Goal: Task Accomplishment & Management: Complete application form

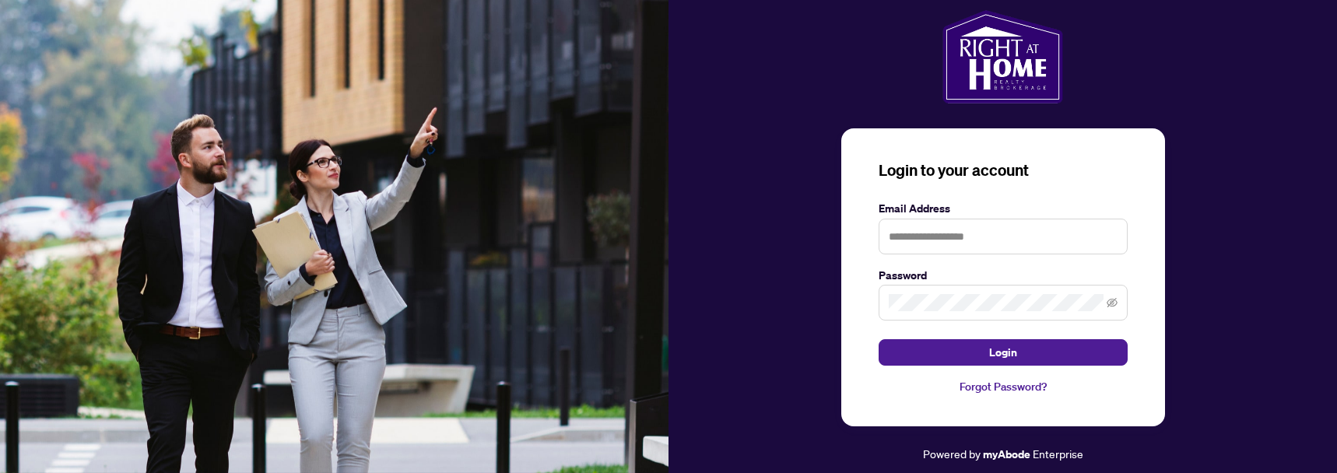
click at [783, 299] on div "Login to your account Email Address Password Login Forgot Password? Powered by …" at bounding box center [1003, 237] width 669 height 454
click at [944, 237] on input "text" at bounding box center [1003, 237] width 249 height 36
type input "**********"
click at [879, 339] on button "Login" at bounding box center [1003, 352] width 249 height 26
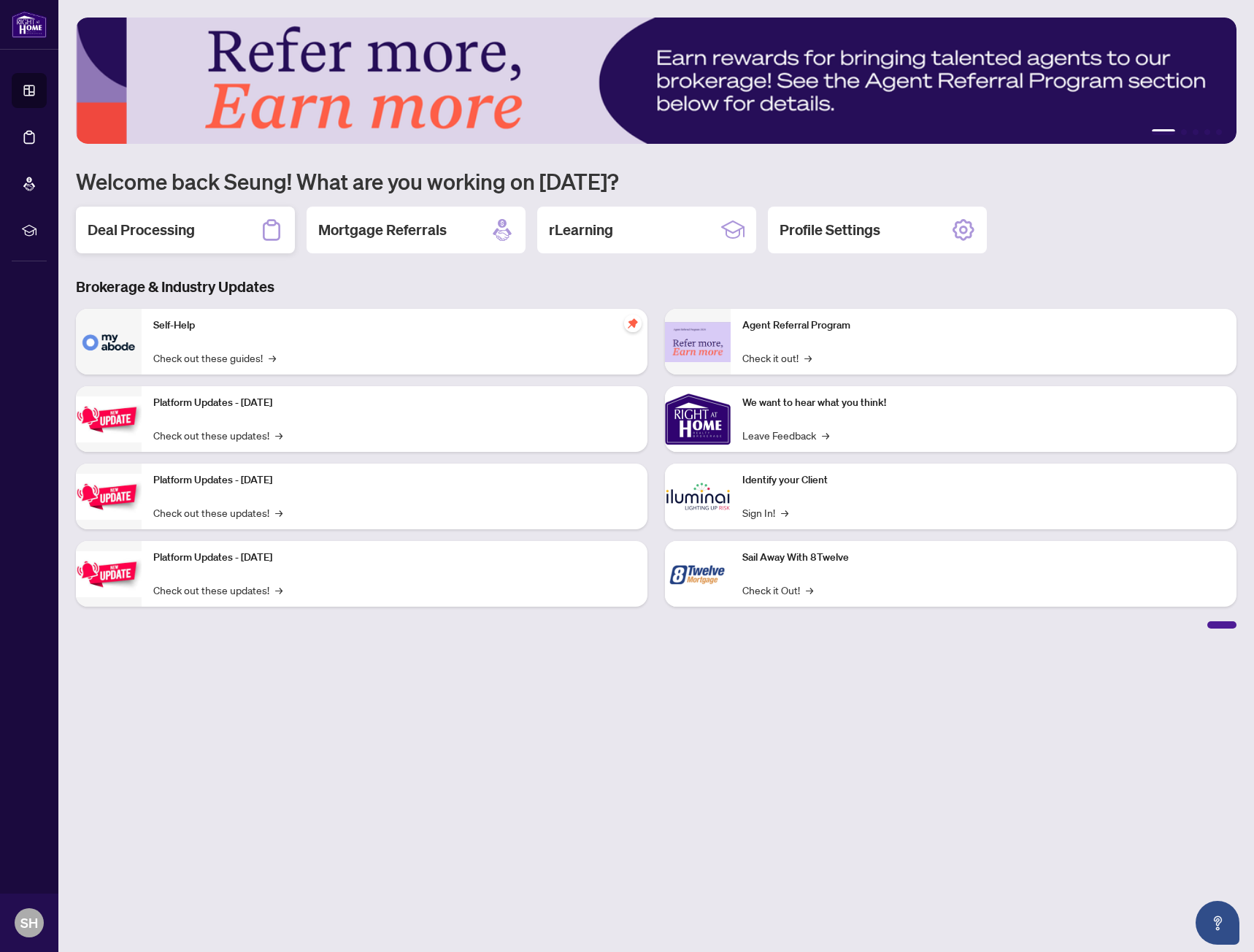
click at [204, 219] on div "Deal Processing" at bounding box center [186, 230] width 219 height 47
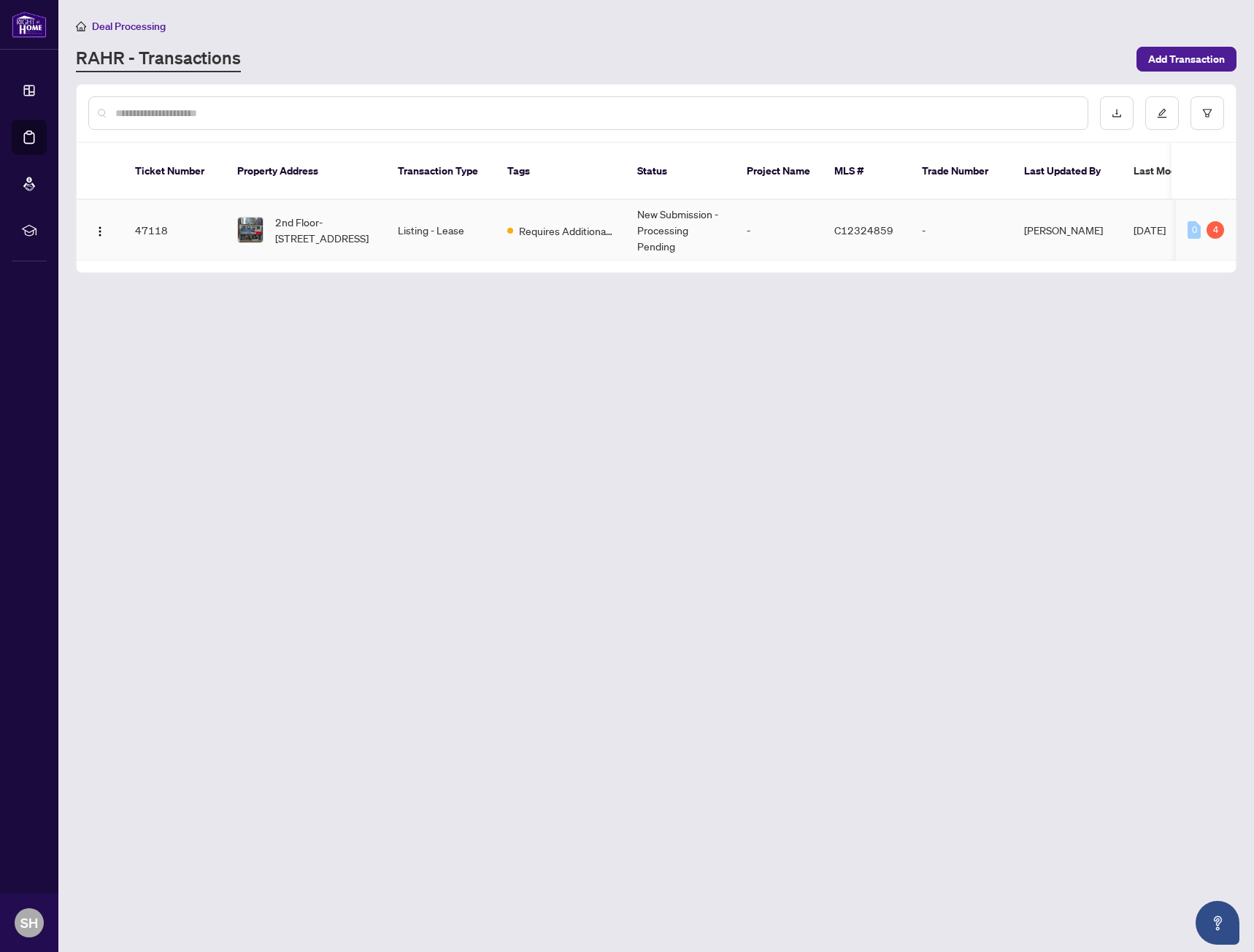
click at [555, 227] on td "Requires Additional Docs" at bounding box center [561, 230] width 130 height 61
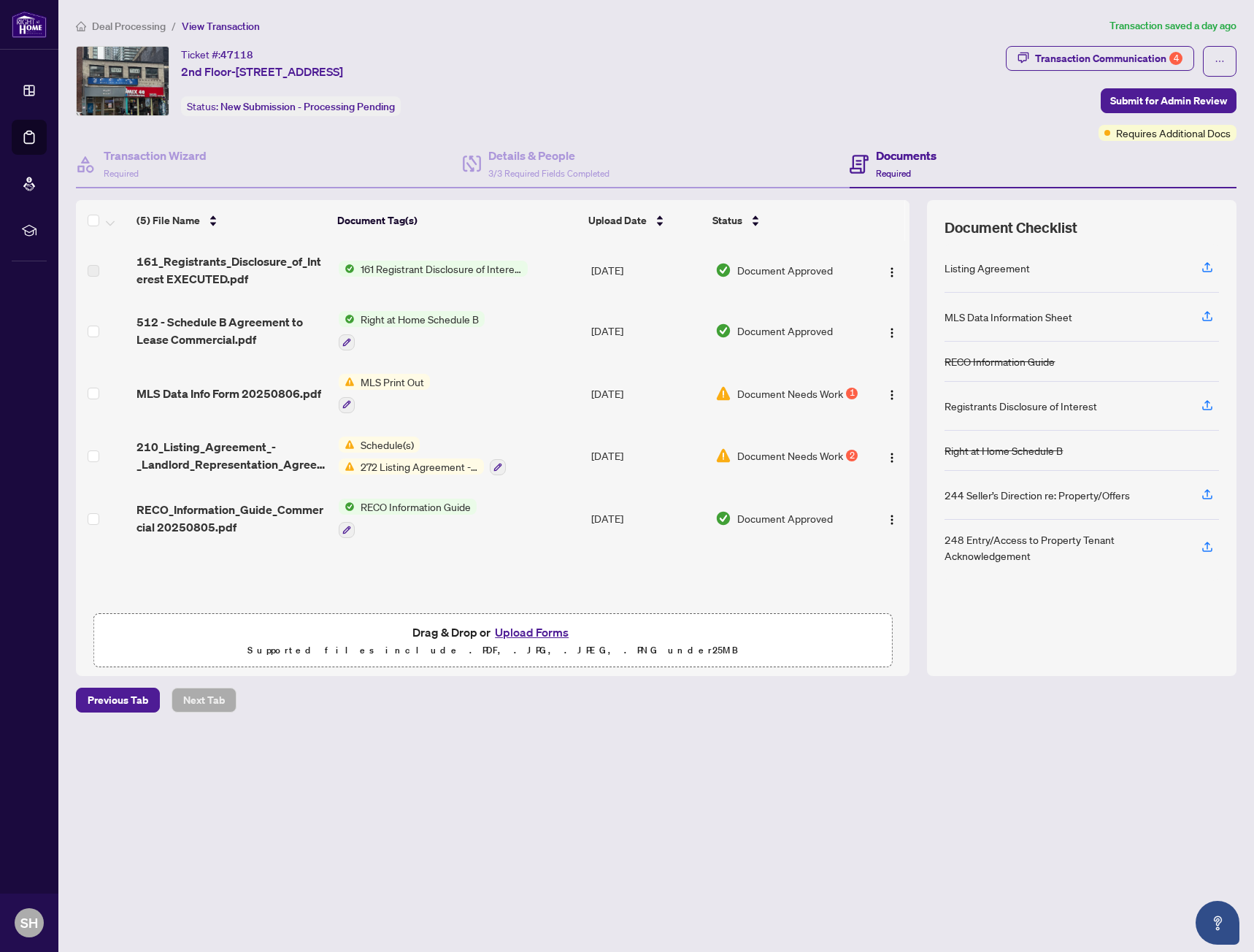
click at [782, 391] on span "Document Needs Work" at bounding box center [790, 393] width 106 height 16
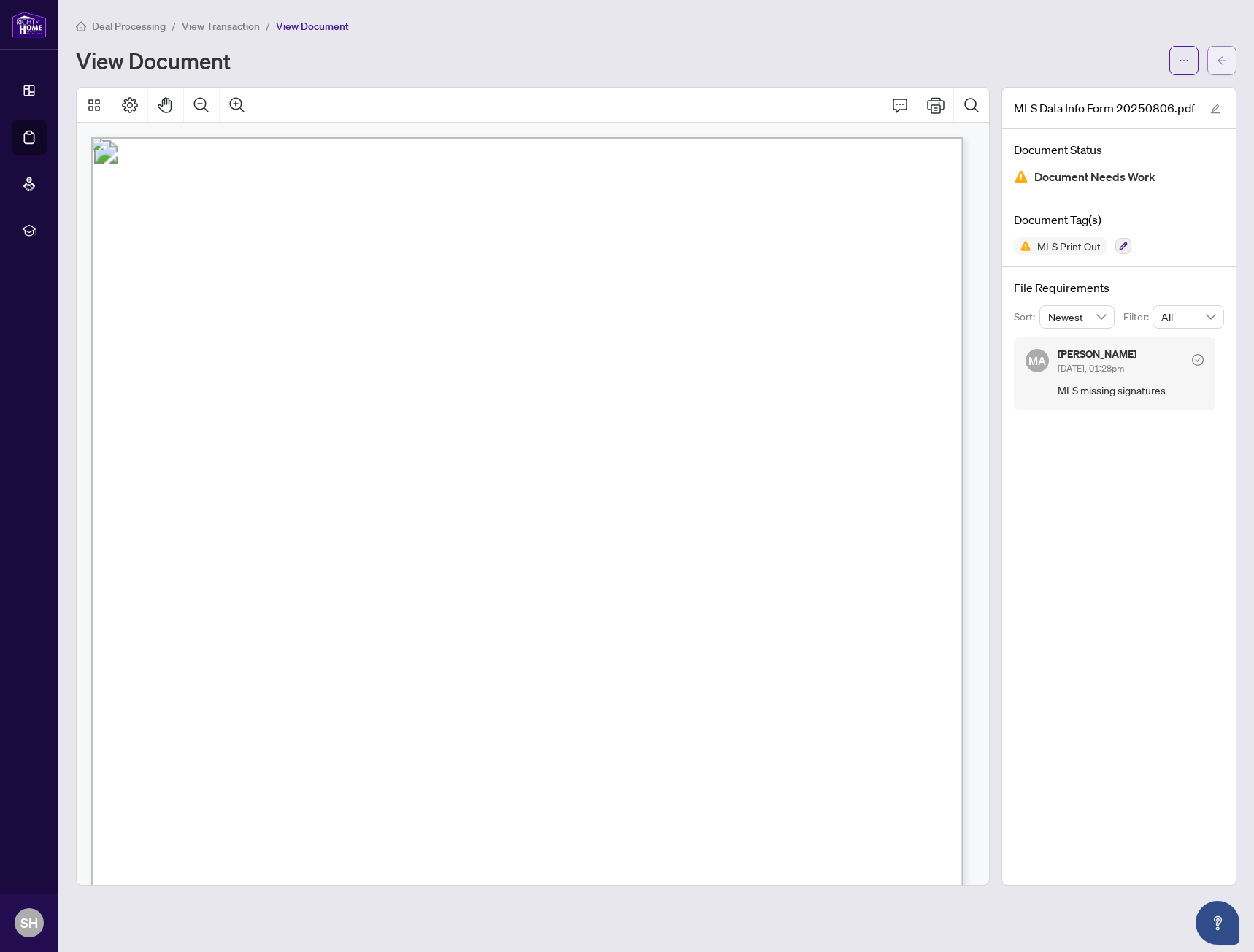
click at [1208, 65] on button "button" at bounding box center [1222, 60] width 29 height 29
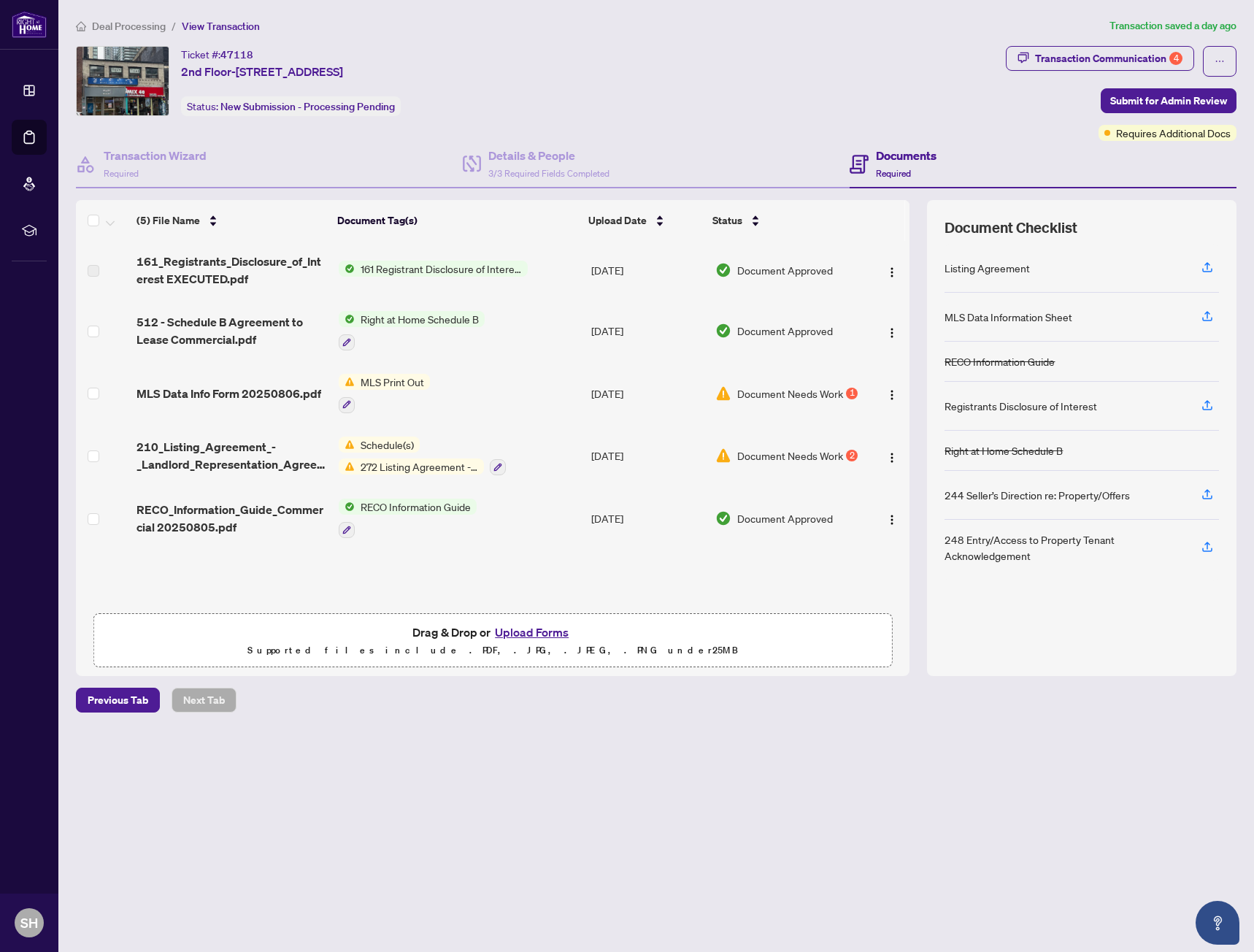
click at [738, 97] on div "Ticket #: [STREET_ADDRESS] Status: New Submission - Processing Pending" at bounding box center [538, 81] width 925 height 70
click at [400, 471] on span "272 Listing Agreement - Landlord Designated Representation Agreement Authority …" at bounding box center [419, 466] width 129 height 16
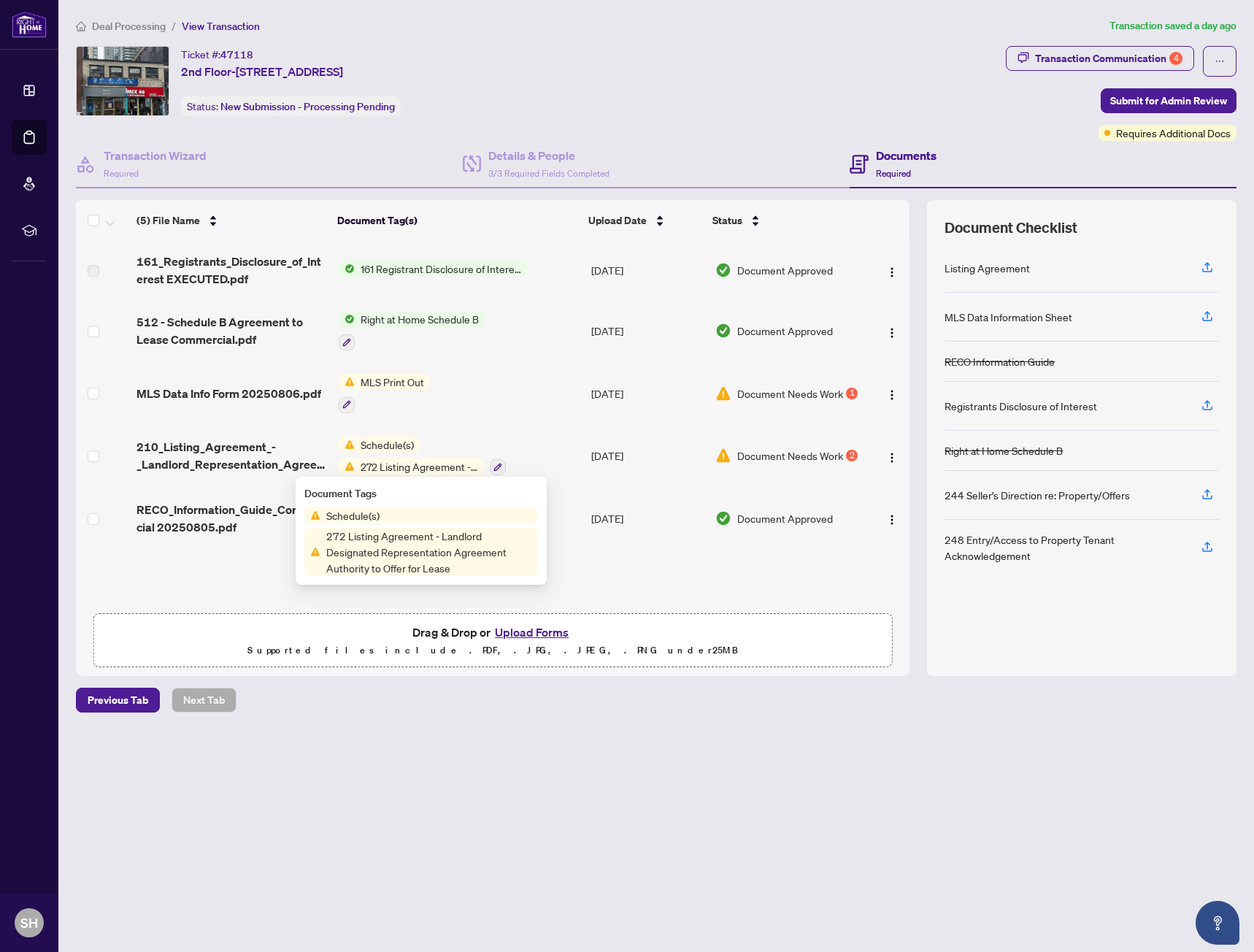
click at [386, 560] on span "272 Listing Agreement - Landlord Designated Representation Agreement Authority …" at bounding box center [430, 552] width 218 height 48
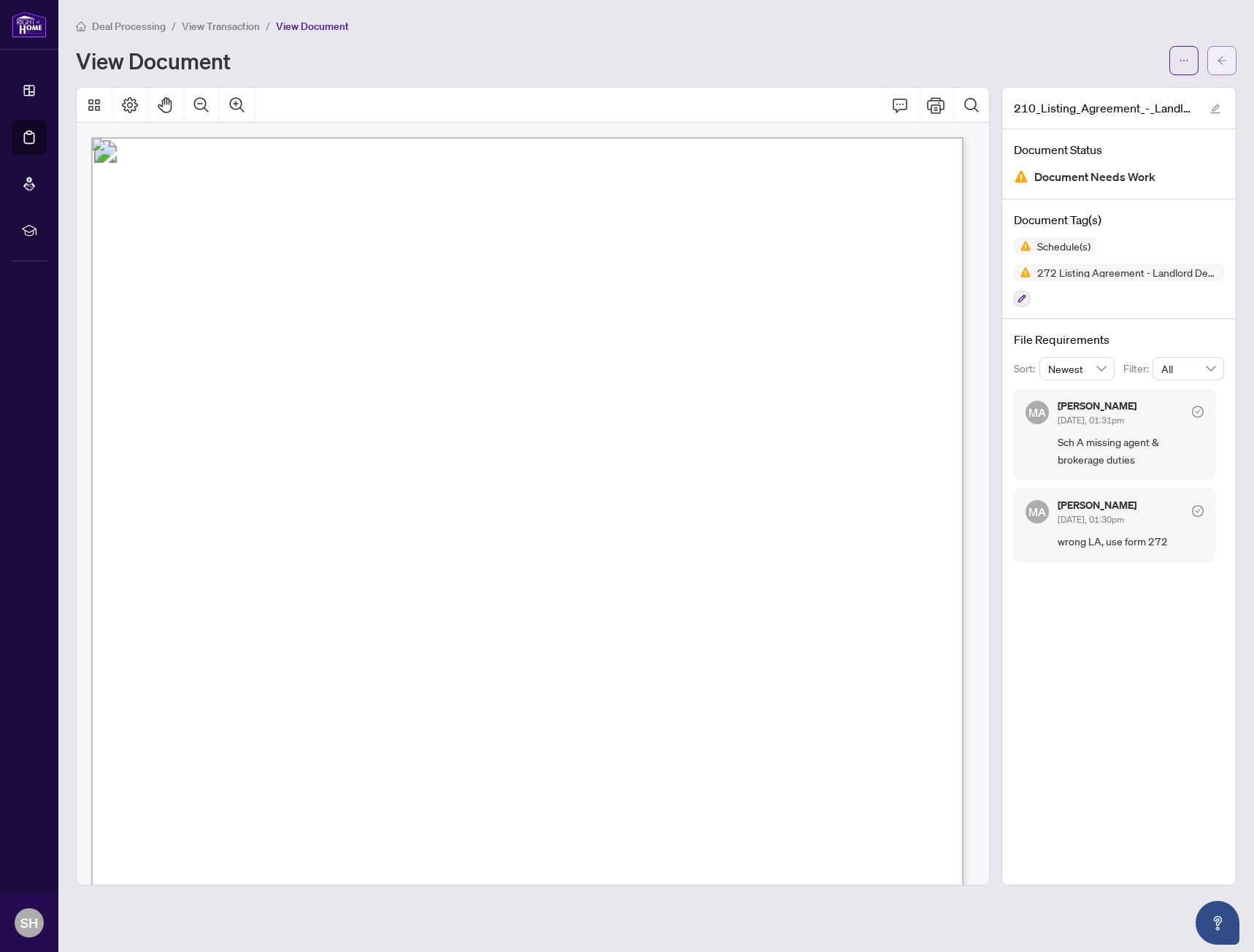
click at [1225, 66] on span "button" at bounding box center [1222, 60] width 10 height 23
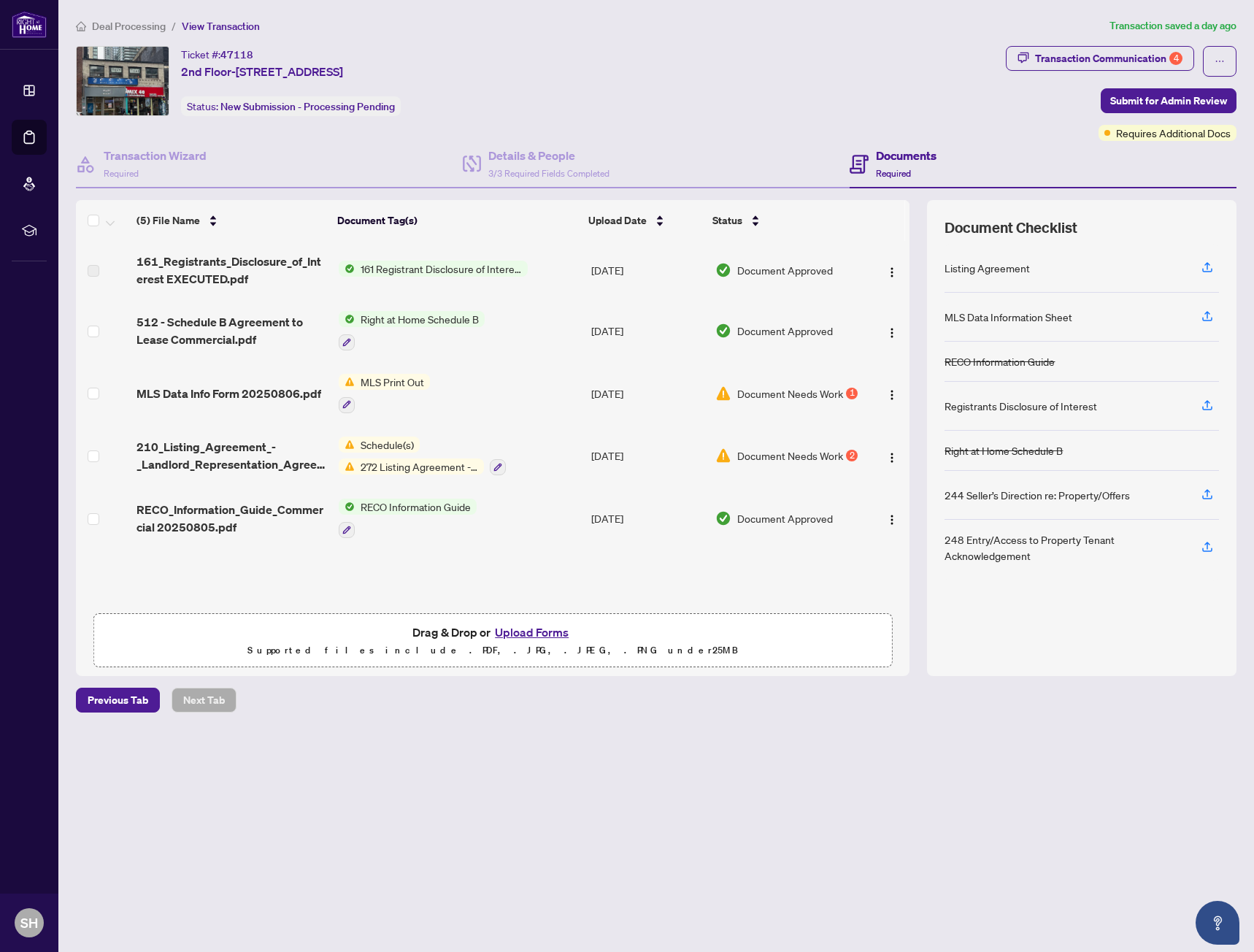
click at [716, 12] on main "Deal Processing / View Transaction Transaction saved a day ago Ticket #: 47118 …" at bounding box center [656, 476] width 1196 height 952
click at [838, 459] on span "Document Needs Work" at bounding box center [790, 455] width 106 height 16
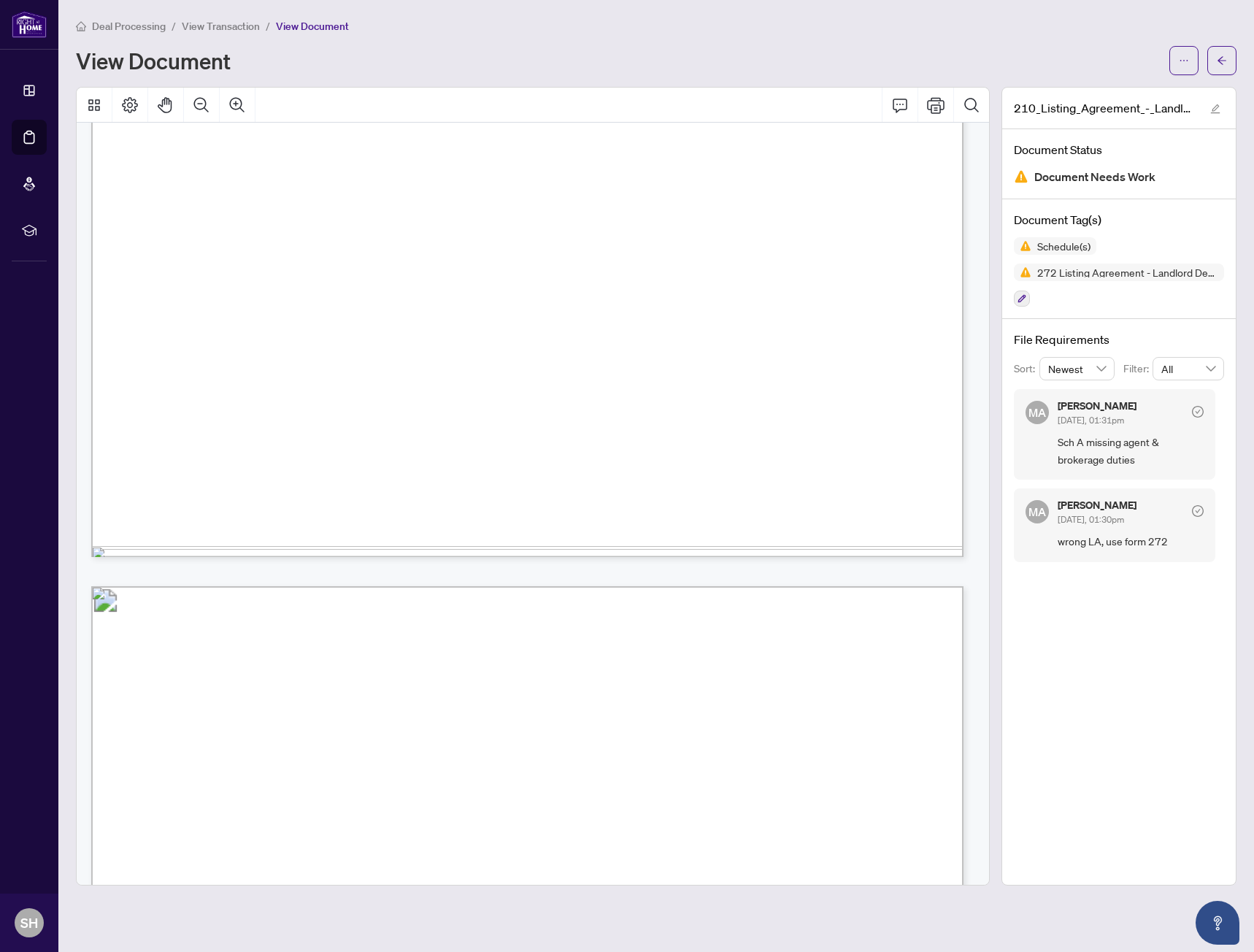
scroll to position [727, 0]
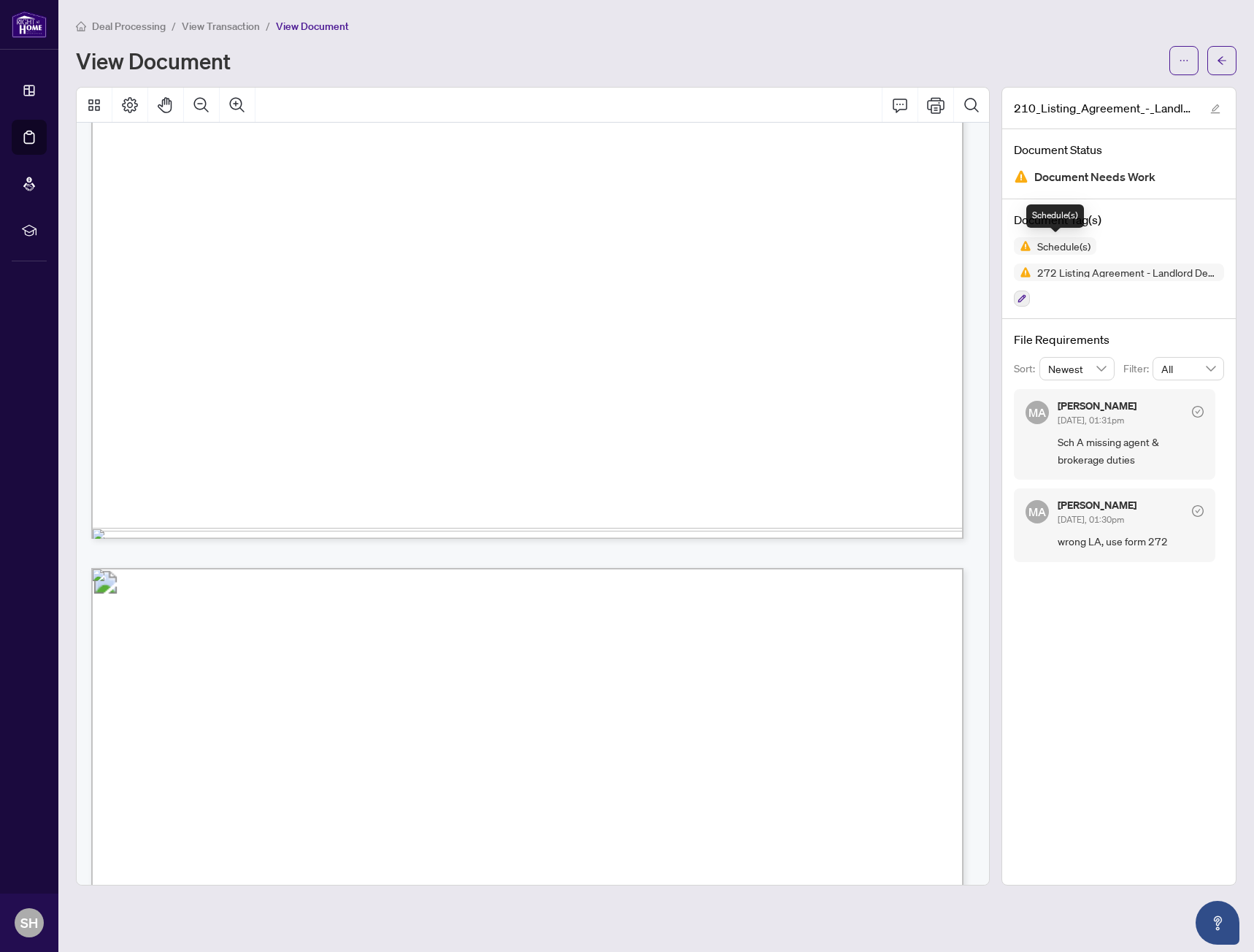
click at [1055, 244] on span "Schedule(s)" at bounding box center [1064, 246] width 65 height 10
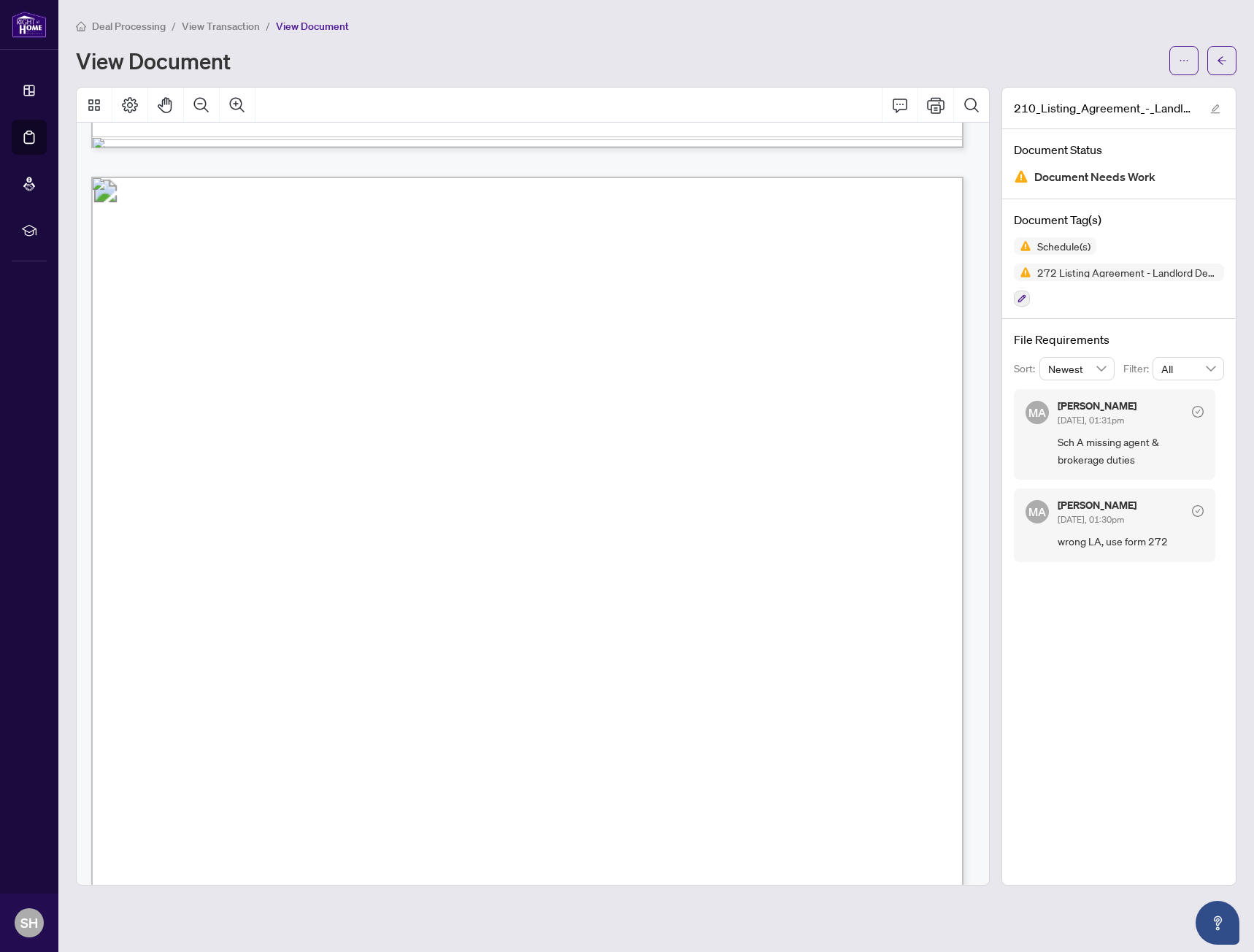
scroll to position [3430, 0]
click at [1195, 414] on icon "check-circle" at bounding box center [1198, 412] width 11 height 11
click at [1198, 414] on icon "check-circle" at bounding box center [1198, 412] width 11 height 11
click at [1168, 419] on div "[PERSON_NAME] [DATE], 01:31pm" at bounding box center [1131, 414] width 146 height 27
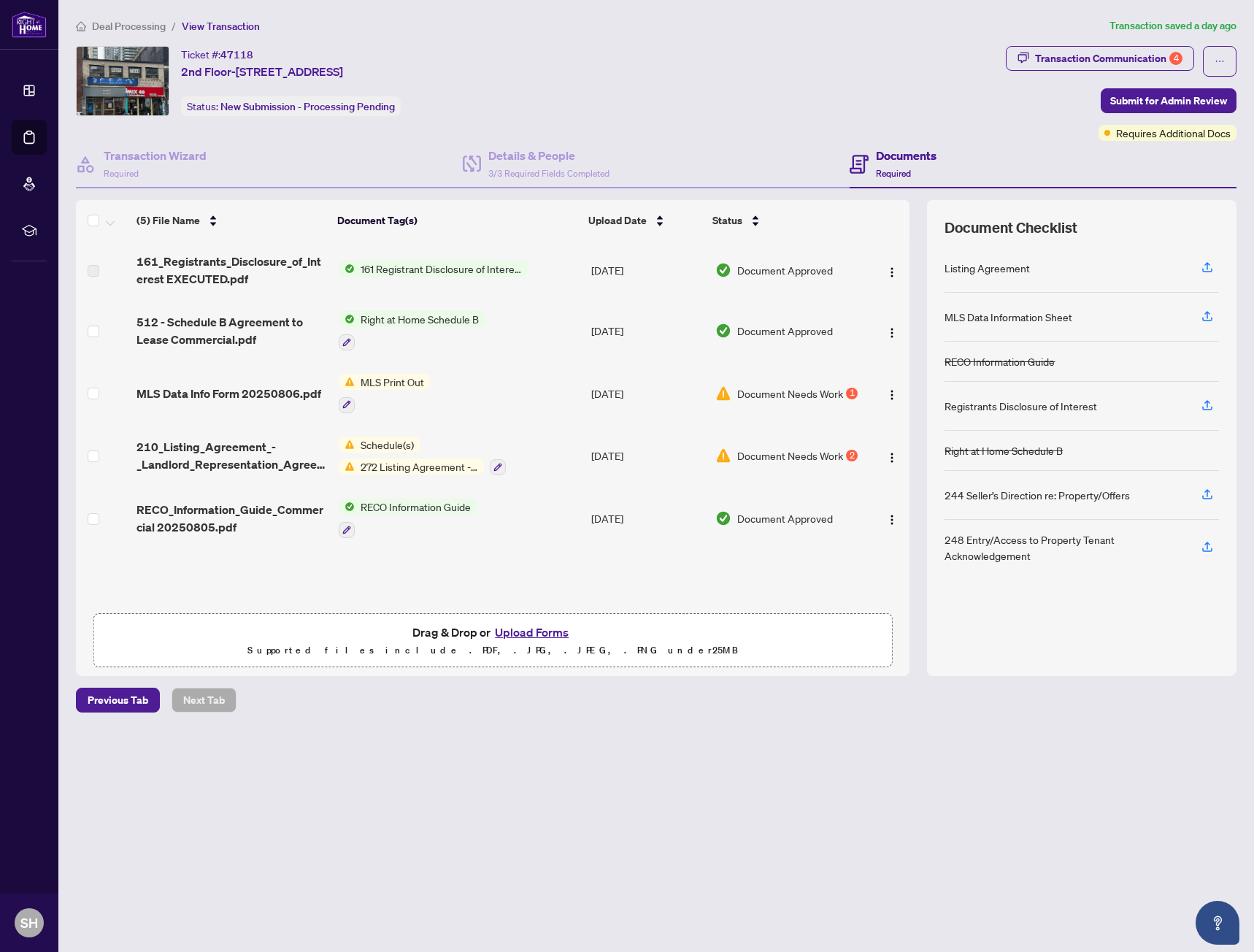
click at [541, 633] on button "Upload Forms" at bounding box center [532, 632] width 83 height 19
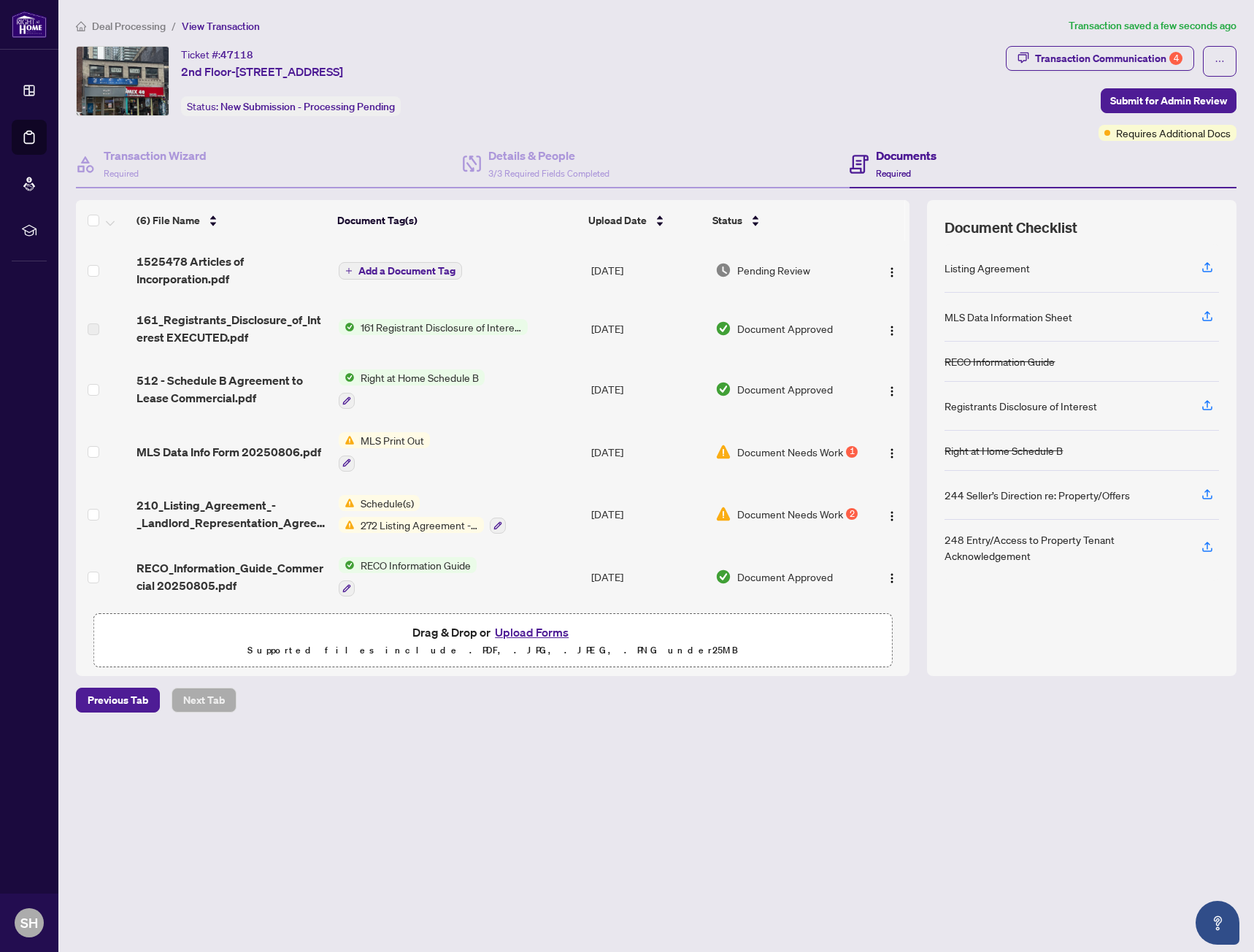
click at [426, 279] on button "Add a Document Tag" at bounding box center [400, 270] width 124 height 18
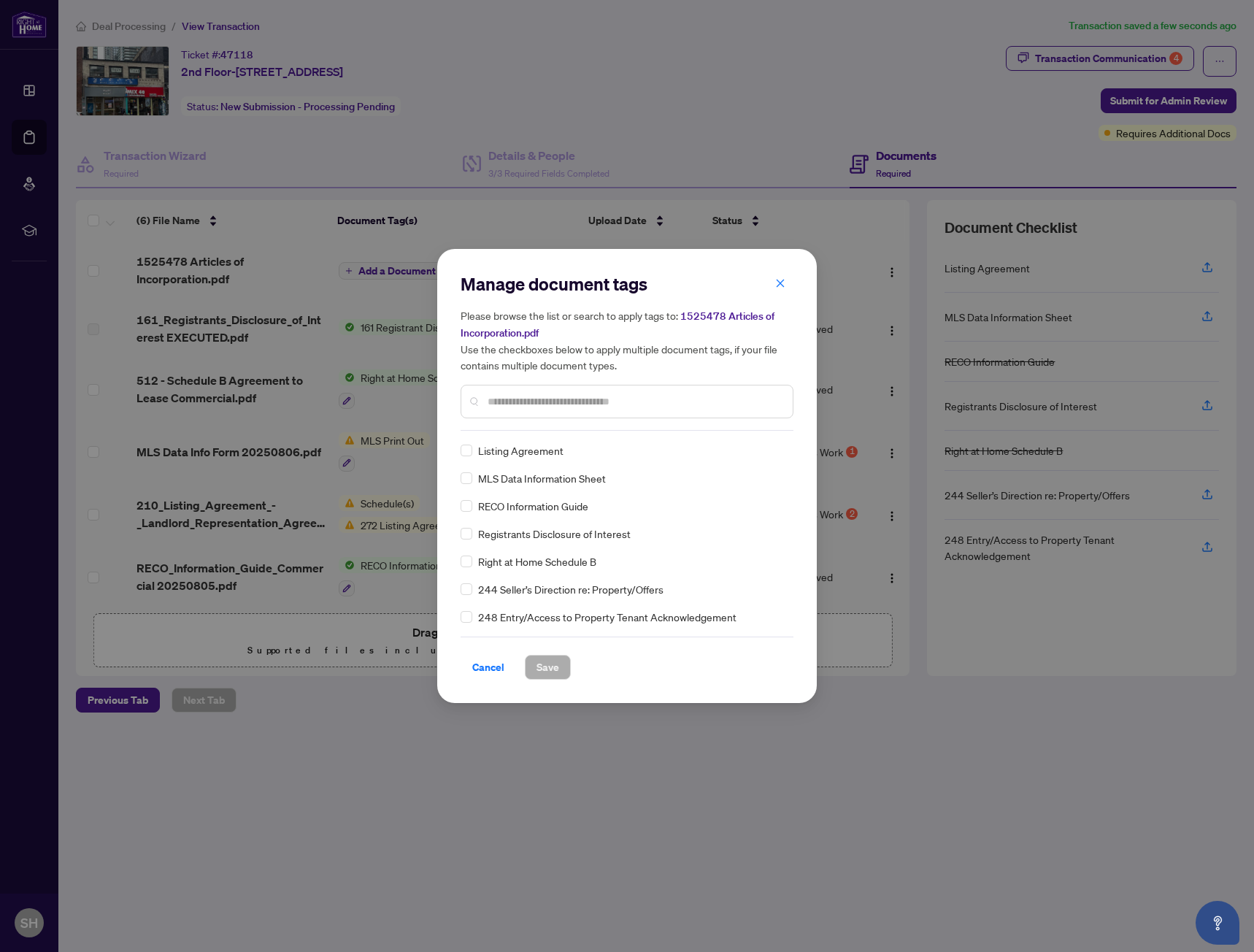
click at [579, 435] on div "Manage document tags Please browse the list or search to apply tags to: 1525478…" at bounding box center [627, 476] width 333 height 407
click at [549, 668] on span "Save" at bounding box center [548, 667] width 23 height 23
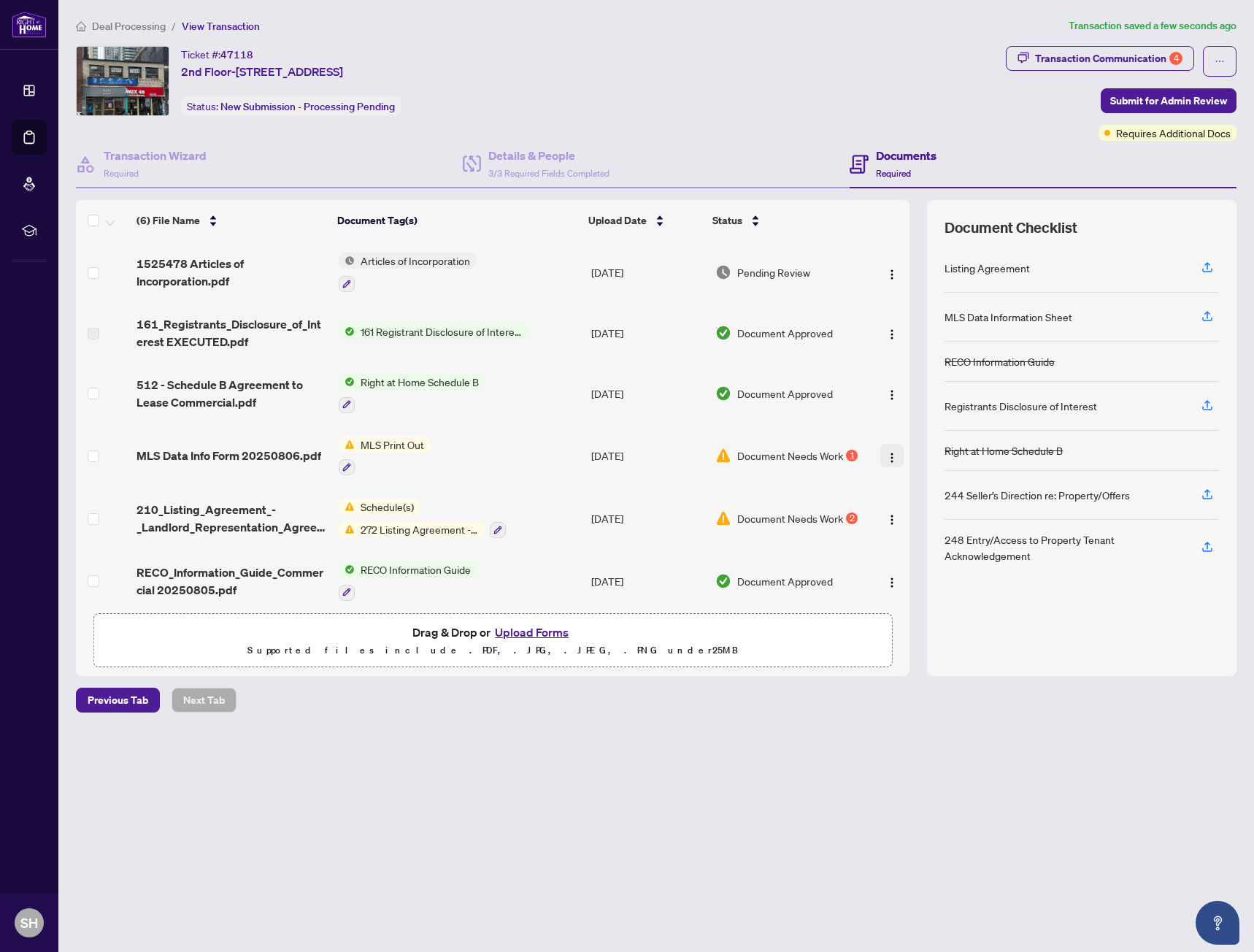
click at [881, 450] on button "button" at bounding box center [892, 455] width 23 height 23
click at [822, 767] on main "Deal Processing / View Transaction Transaction saved a few seconds ago Ticket #…" at bounding box center [656, 476] width 1196 height 952
click at [1129, 64] on div "Transaction Communication 4" at bounding box center [1109, 58] width 147 height 23
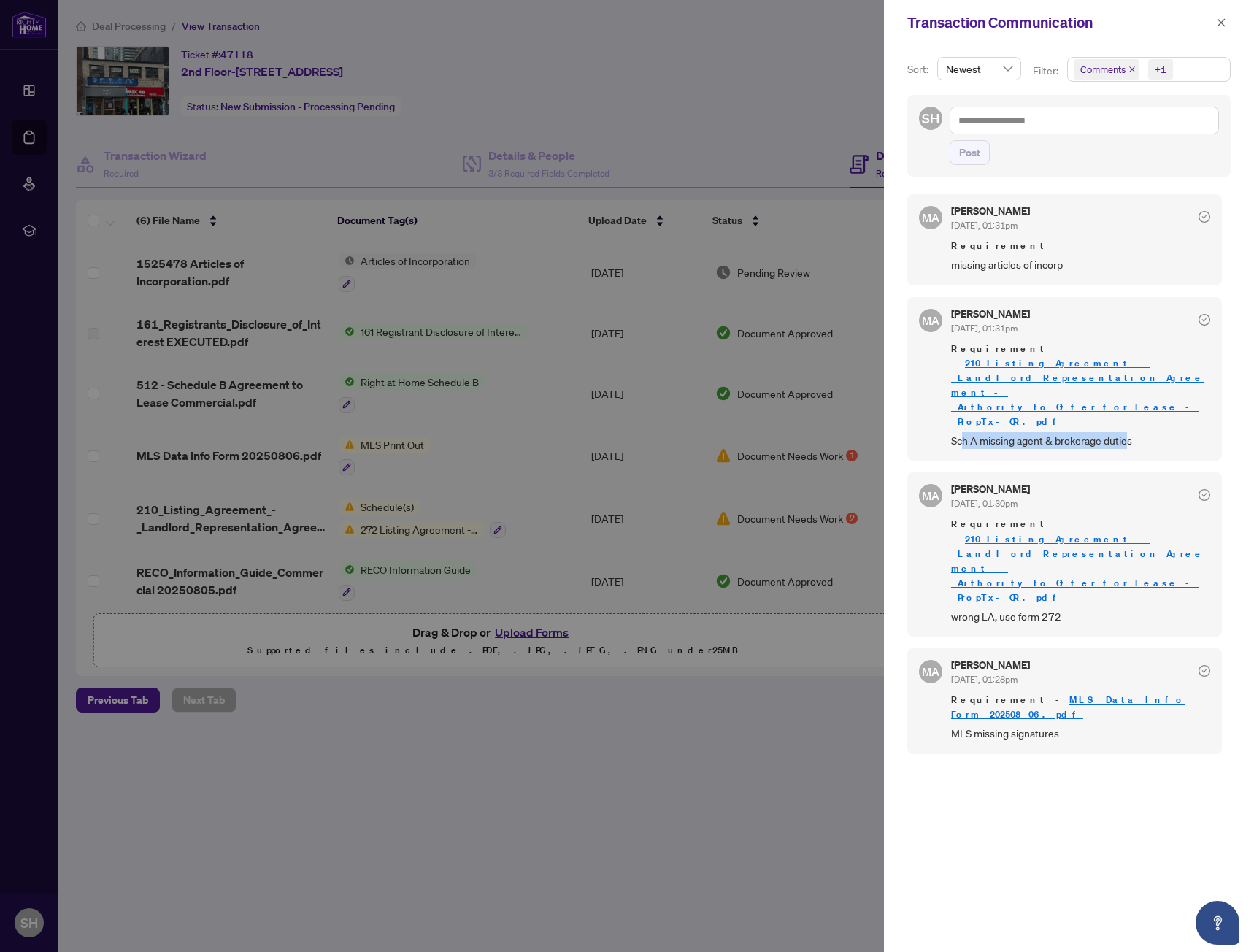
drag, startPoint x: 1129, startPoint y: 399, endPoint x: 961, endPoint y: 420, distance: 169.3
click at [961, 420] on div "MA [PERSON_NAME] [DATE], 01:31pm Requirement missing articles of incorp [GEOGRA…" at bounding box center [1069, 565] width 324 height 758
click at [961, 410] on div "MA [PERSON_NAME] [DATE], 01:31pm Requirement - 210_Listing_Agreement_-_Landlord…" at bounding box center [1065, 379] width 315 height 164
click at [952, 400] on div "MA [PERSON_NAME] [DATE], 01:31pm Requirement - 210_Listing_Agreement_-_Landlord…" at bounding box center [1065, 379] width 315 height 164
drag, startPoint x: 957, startPoint y: 397, endPoint x: 1146, endPoint y: 400, distance: 189.0
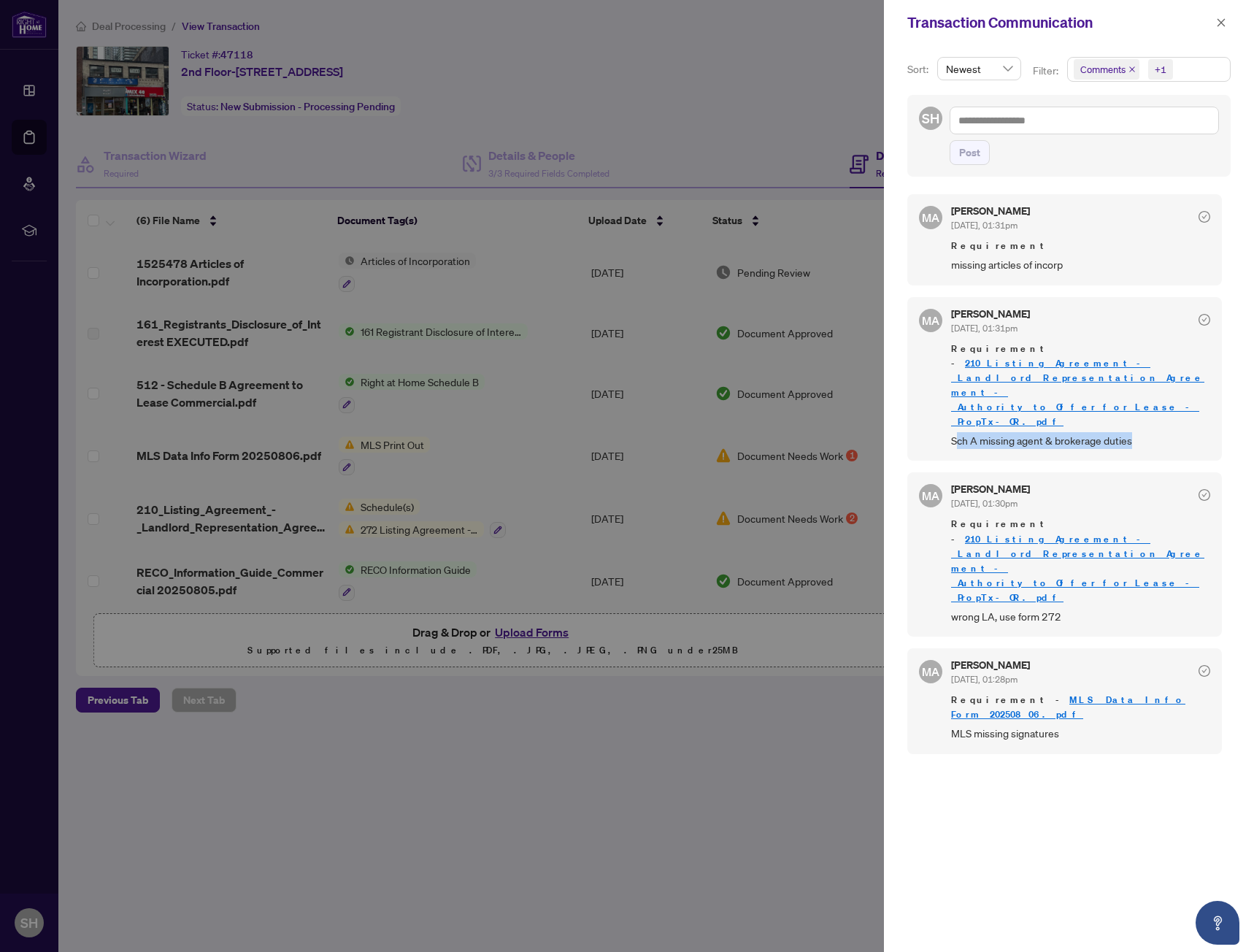
click at [1146, 432] on span "Sch A missing agent & brokerage duties" at bounding box center [1080, 441] width 259 height 17
click at [1030, 432] on span "Sch A missing agent & brokerage duties" at bounding box center [1080, 441] width 259 height 17
drag, startPoint x: 952, startPoint y: 400, endPoint x: 1149, endPoint y: 404, distance: 197.0
click at [1149, 432] on span "Sch A missing agent & brokerage duties" at bounding box center [1080, 441] width 259 height 17
copy span "Sch A missing agent & brokerage duties"
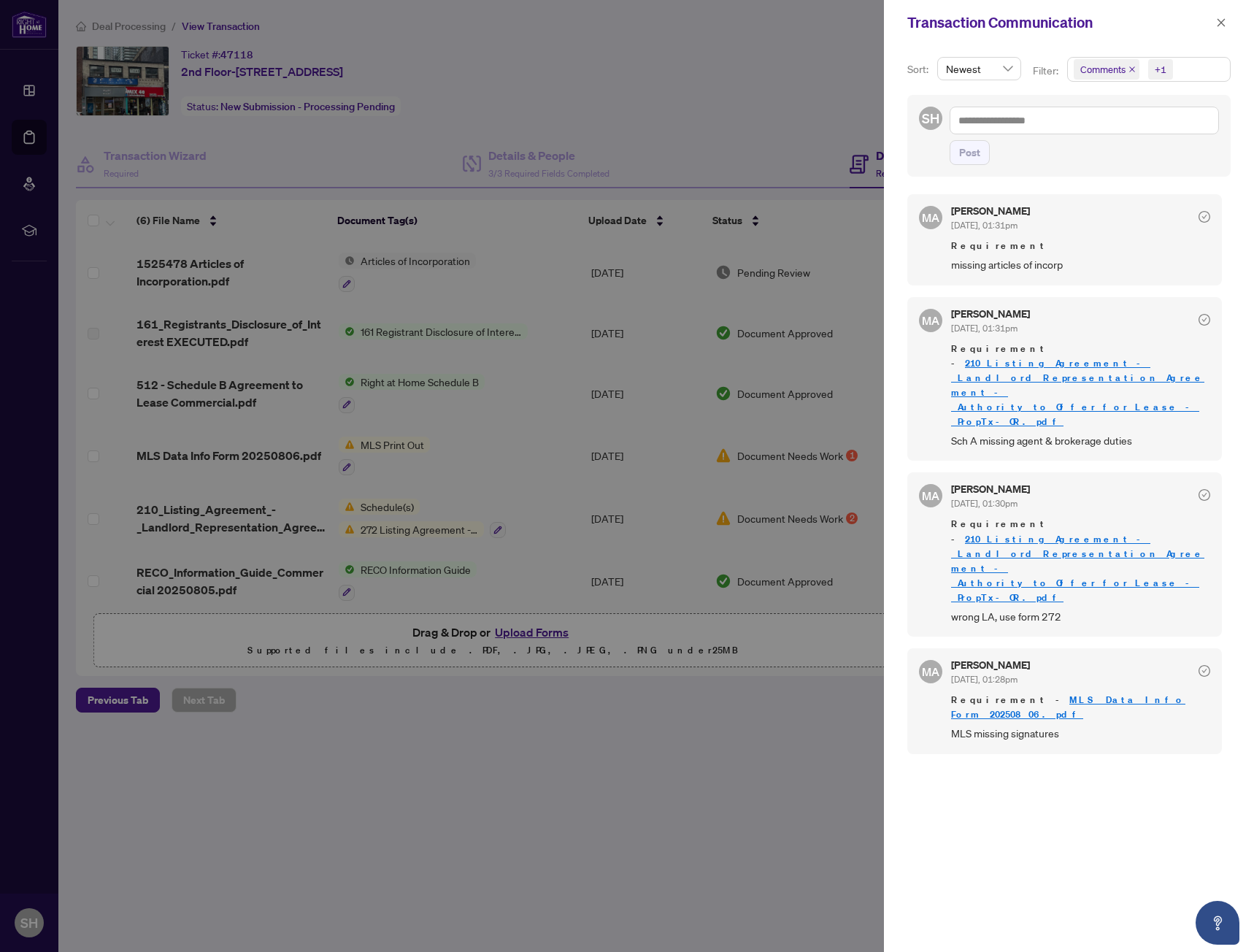
click at [465, 766] on div at bounding box center [627, 476] width 1254 height 952
click at [536, 751] on div at bounding box center [627, 476] width 1254 height 952
click at [1225, 29] on span "button" at bounding box center [1221, 23] width 10 height 23
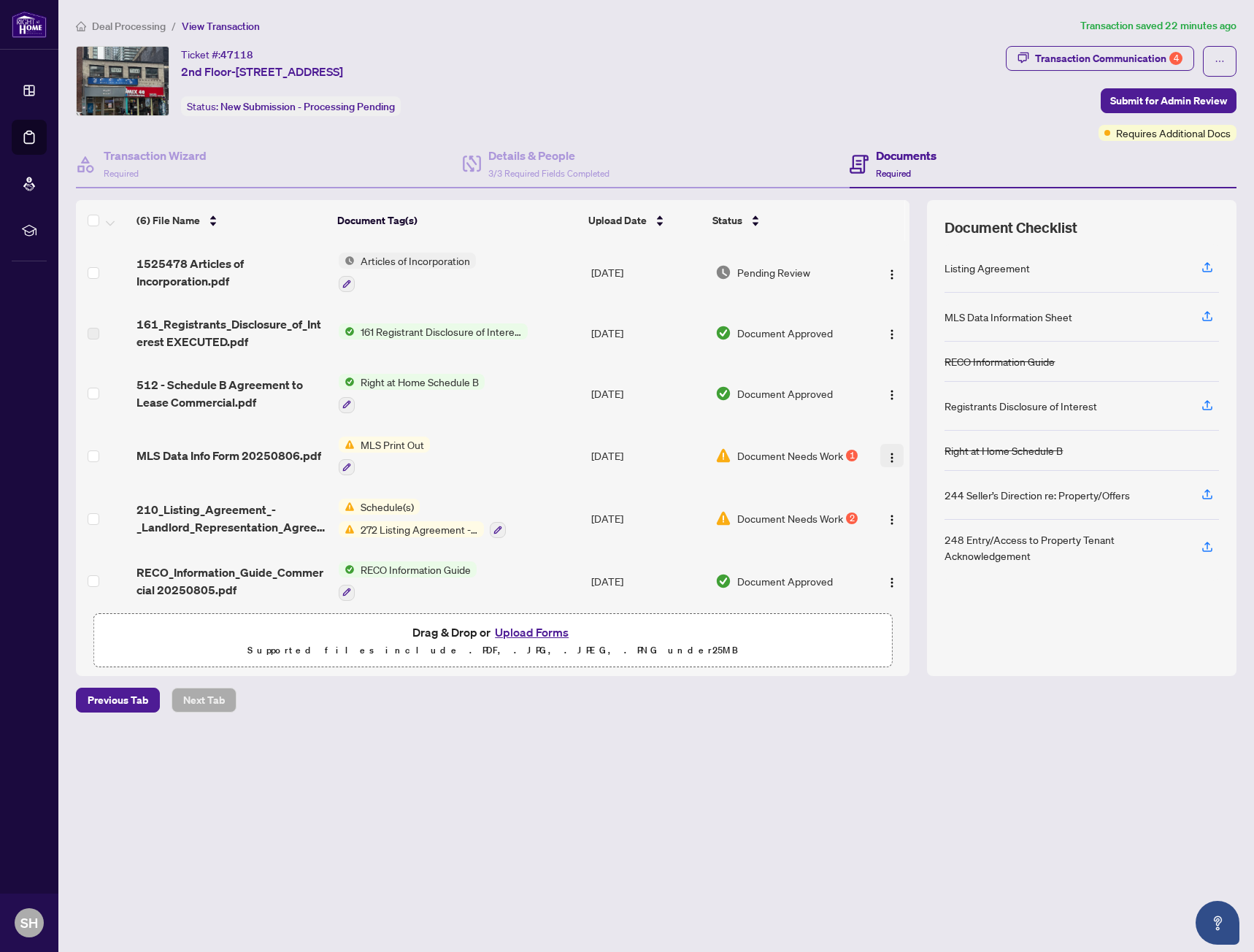
click at [894, 465] on button "button" at bounding box center [892, 455] width 23 height 23
click at [721, 718] on div "Deal Processing / View Transaction Transaction saved 22 minutes ago Ticket #: 4…" at bounding box center [657, 391] width 1172 height 747
click at [813, 464] on td "Document Needs Work 1" at bounding box center [788, 456] width 157 height 63
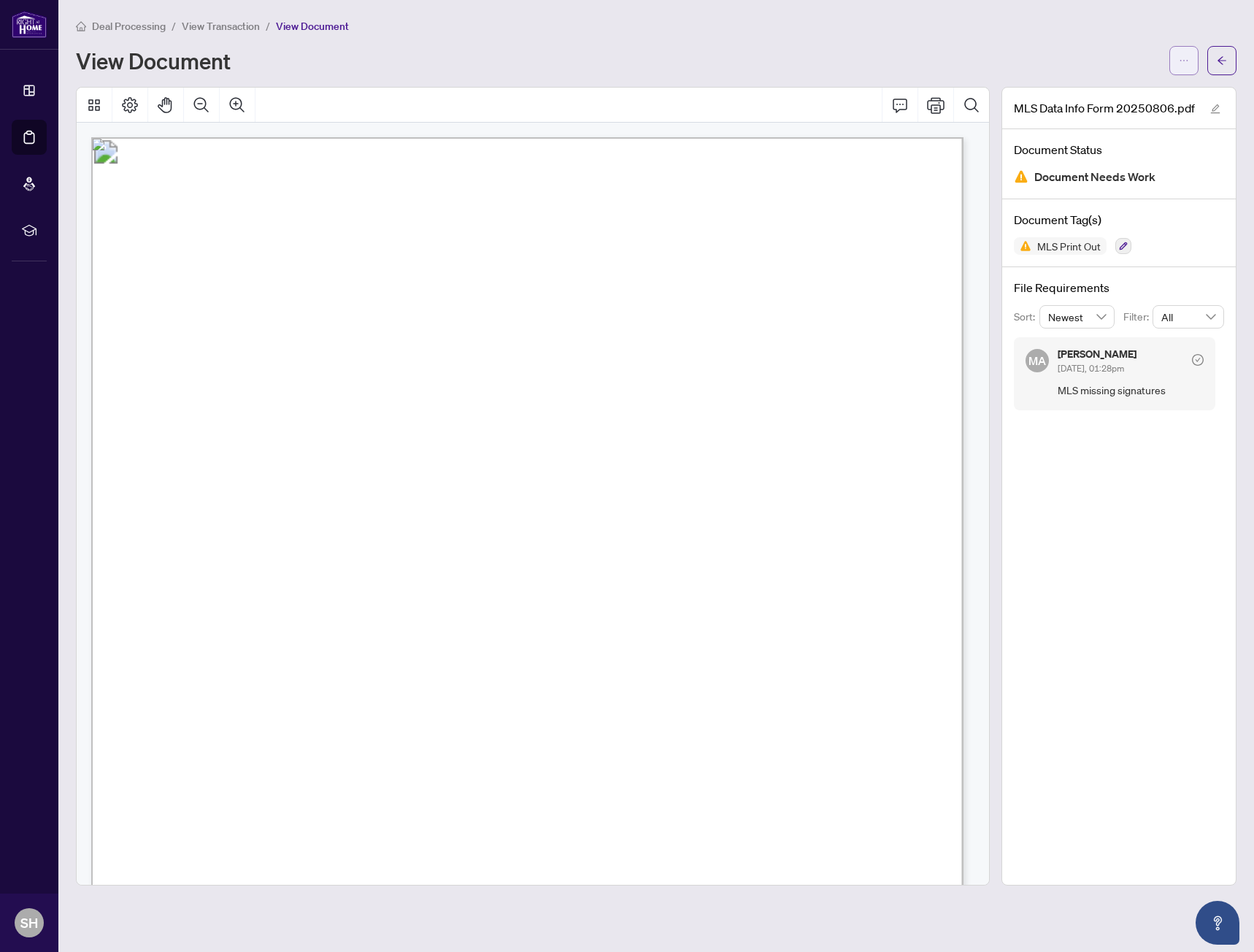
click at [1185, 61] on icon "ellipsis" at bounding box center [1184, 60] width 10 height 10
click at [1133, 53] on div "View Document" at bounding box center [618, 60] width 1085 height 23
click at [1221, 71] on button "button" at bounding box center [1222, 60] width 29 height 29
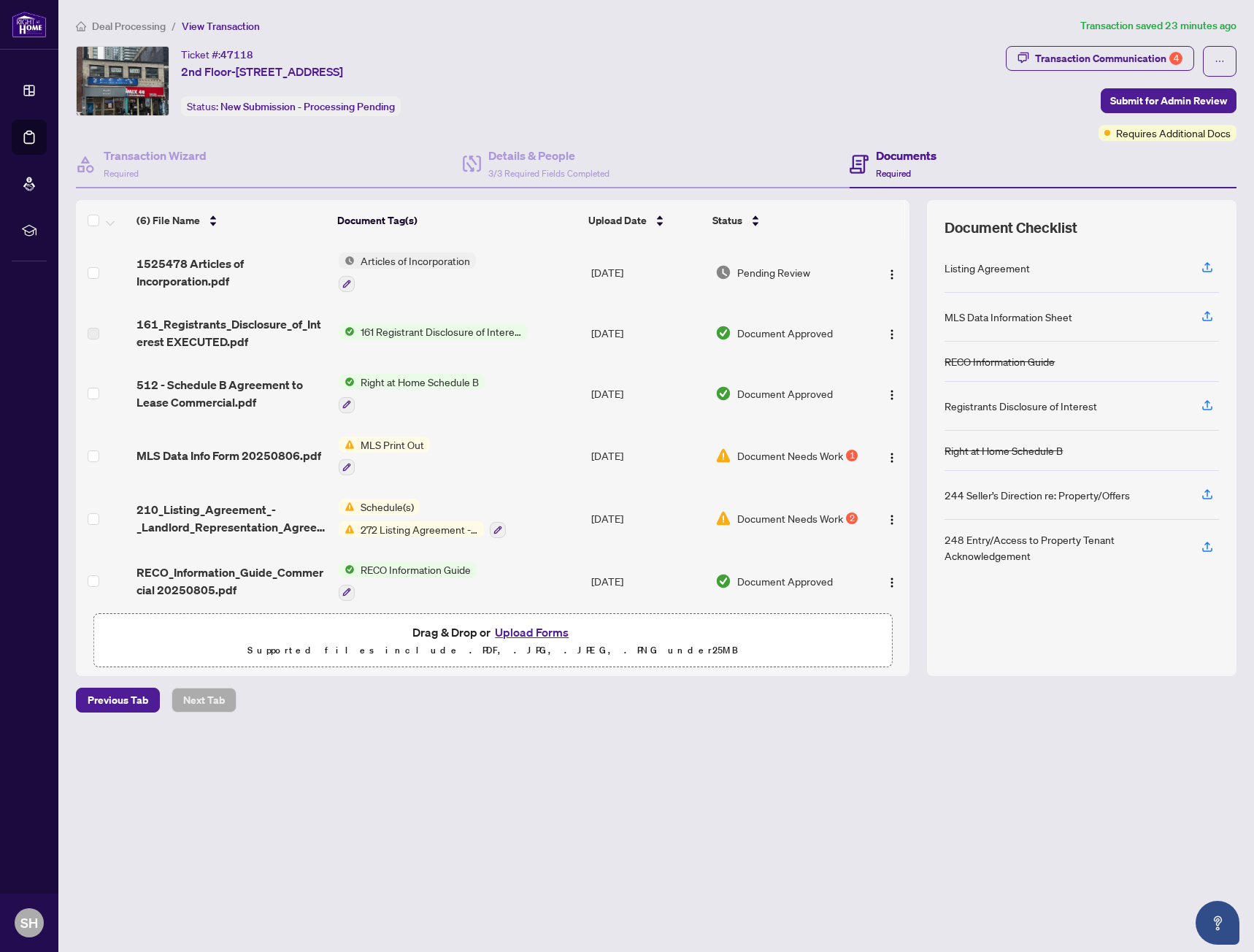
click at [1031, 862] on main "Deal Processing / View Transaction Transaction saved 23 minutes ago Ticket #: 4…" at bounding box center [656, 476] width 1196 height 952
click at [547, 634] on button "Upload Forms" at bounding box center [532, 632] width 83 height 19
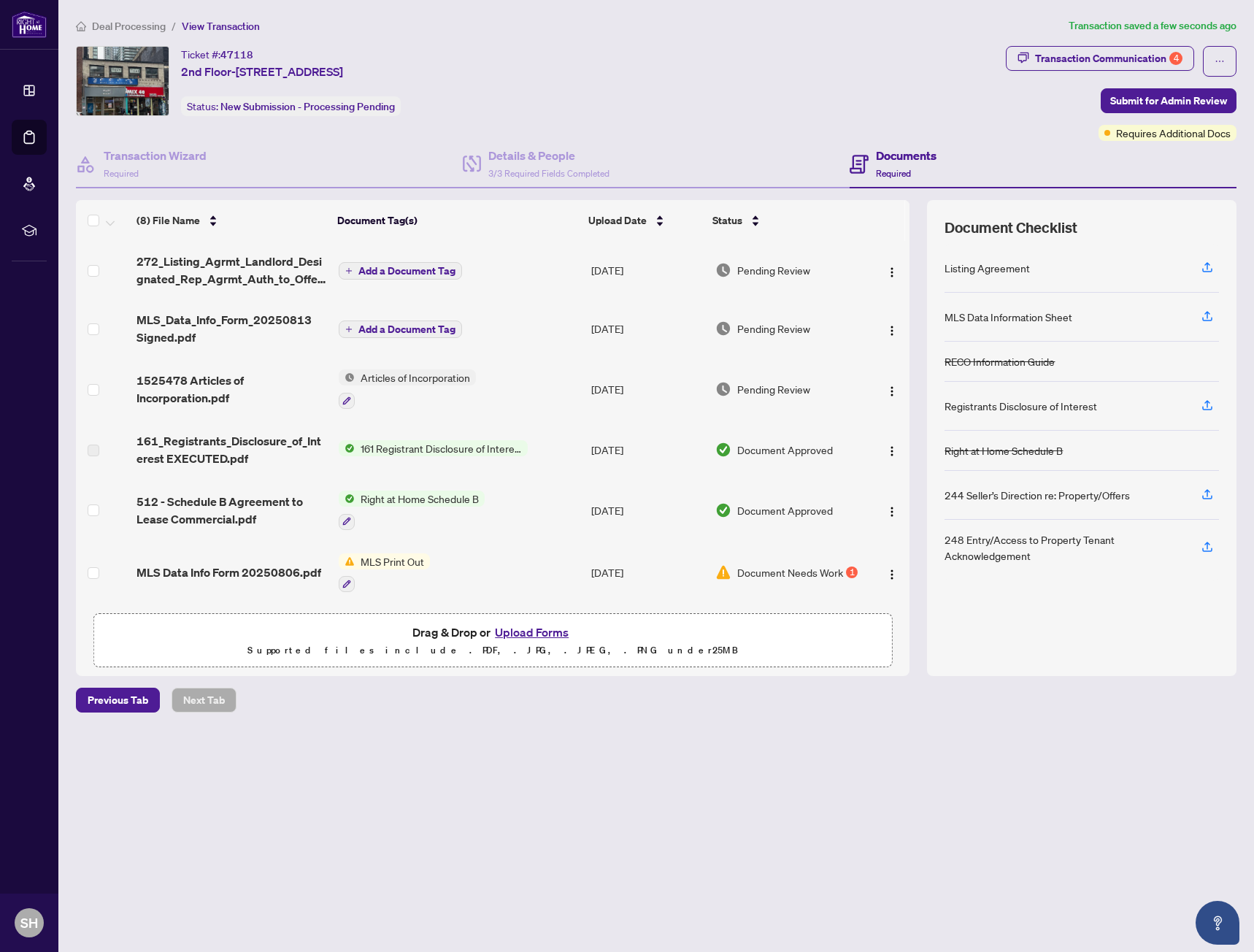
click at [418, 334] on span "Add a Document Tag" at bounding box center [407, 329] width 98 height 10
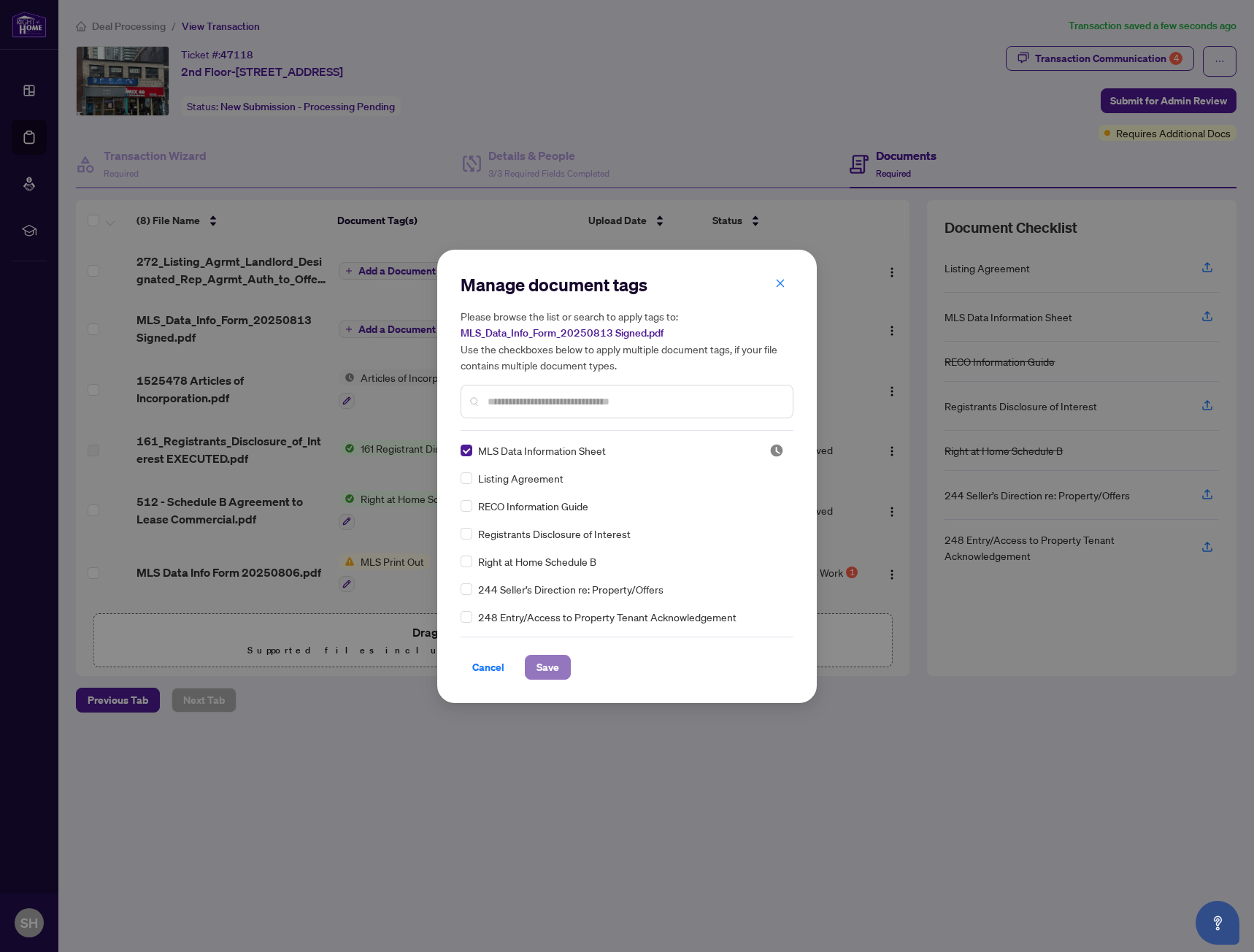
click at [557, 663] on span "Save" at bounding box center [548, 667] width 23 height 23
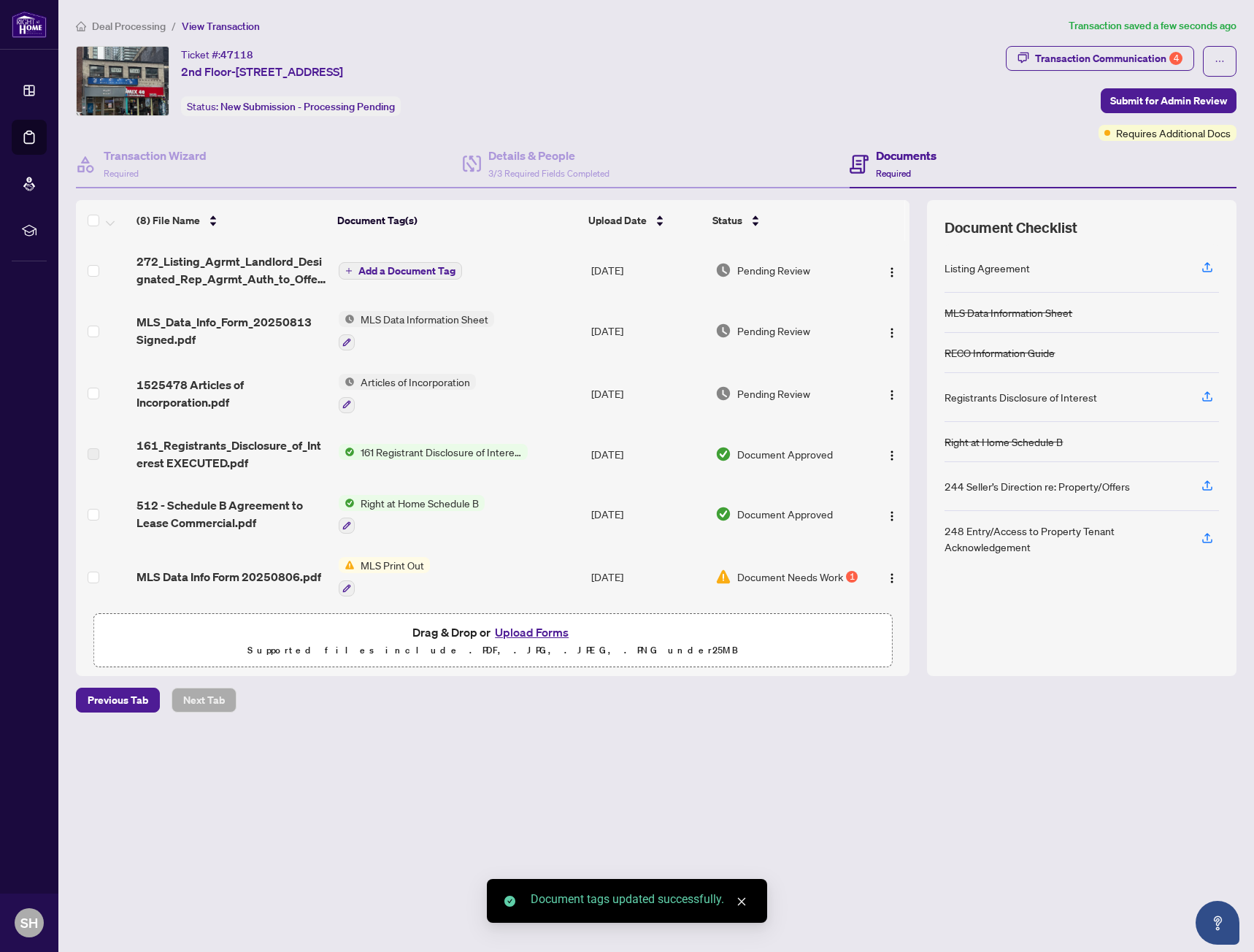
click at [395, 269] on span "Add a Document Tag" at bounding box center [407, 270] width 98 height 10
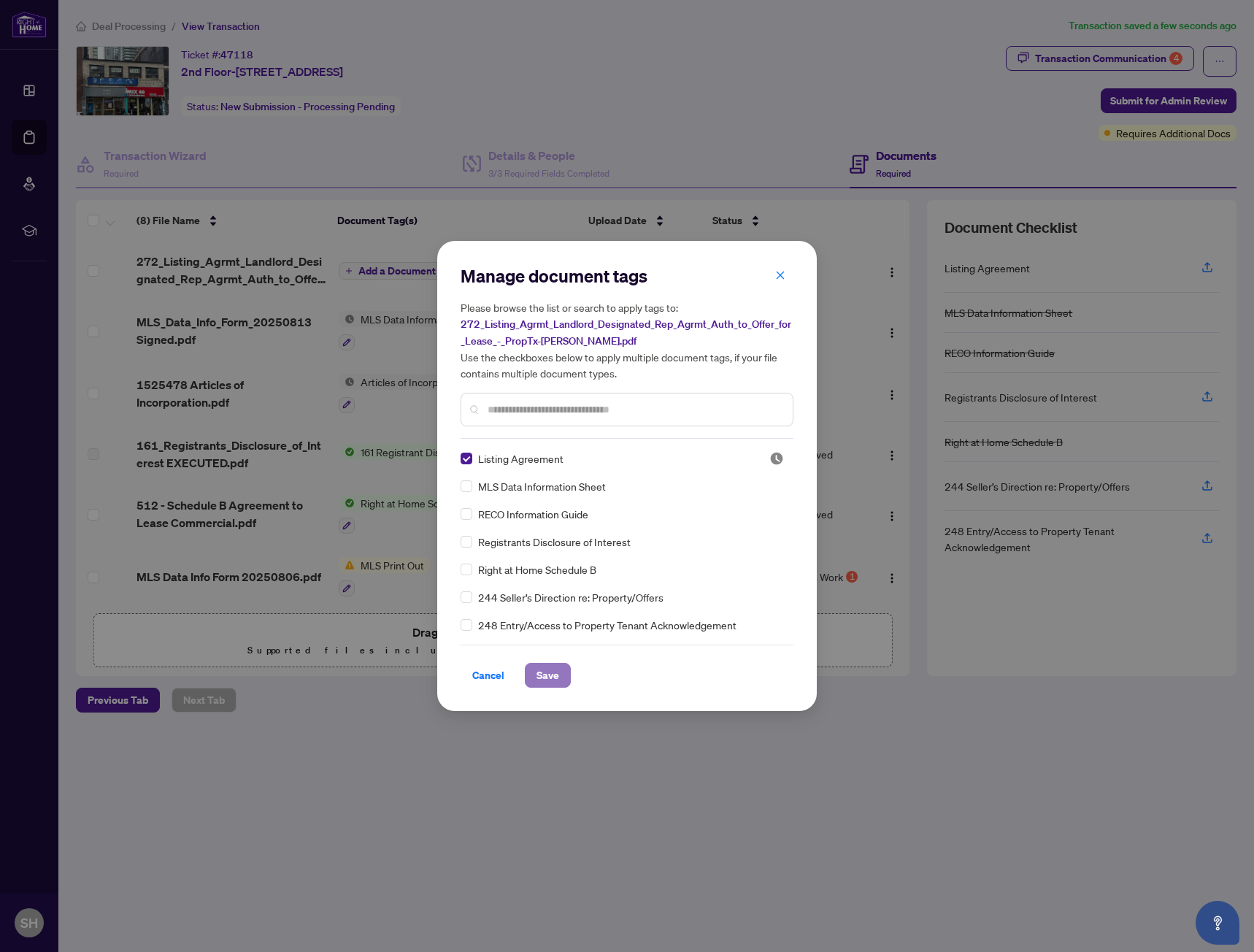
click at [552, 678] on span "Save" at bounding box center [548, 675] width 23 height 23
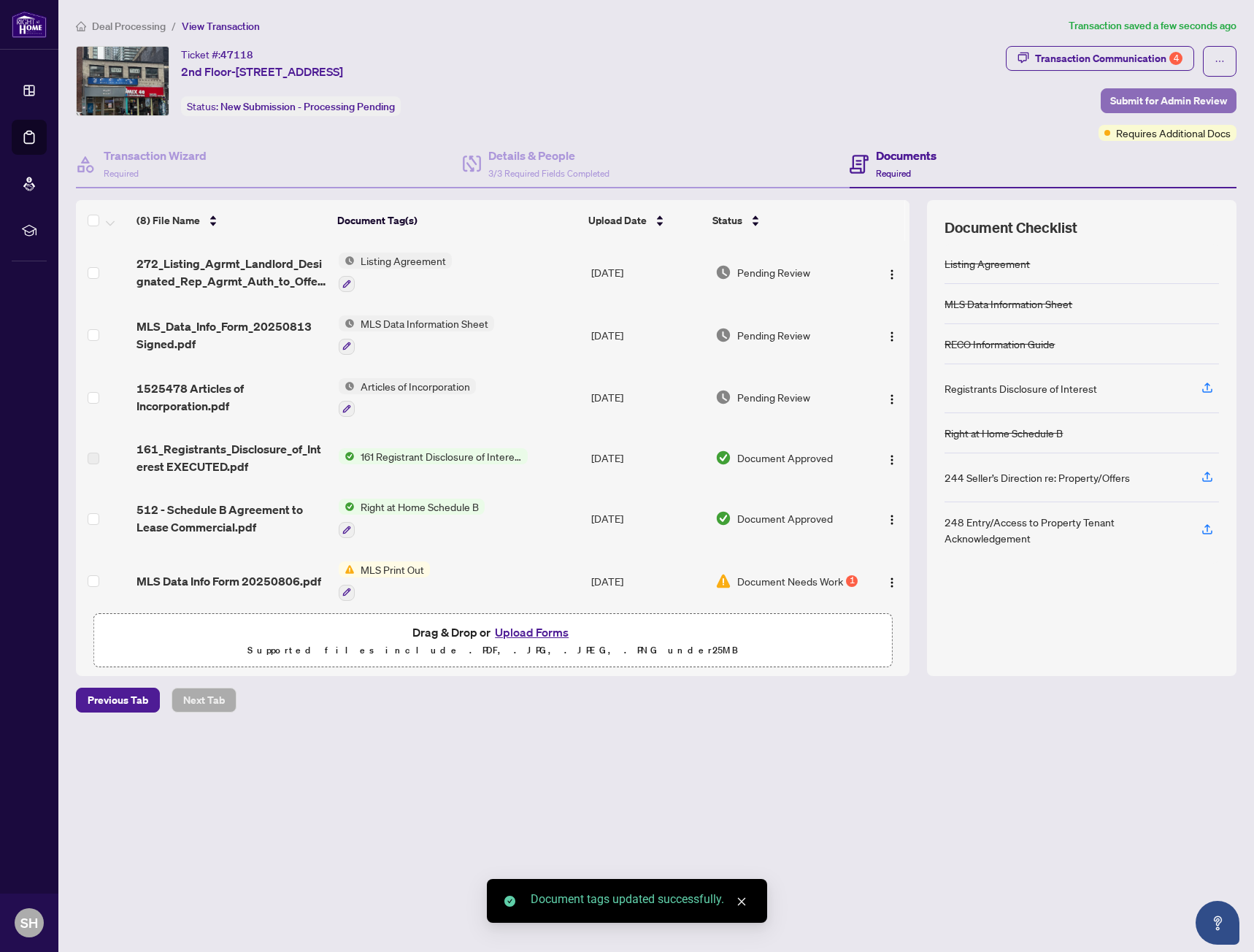
click at [1129, 100] on span "Submit for Admin Review" at bounding box center [1169, 100] width 117 height 23
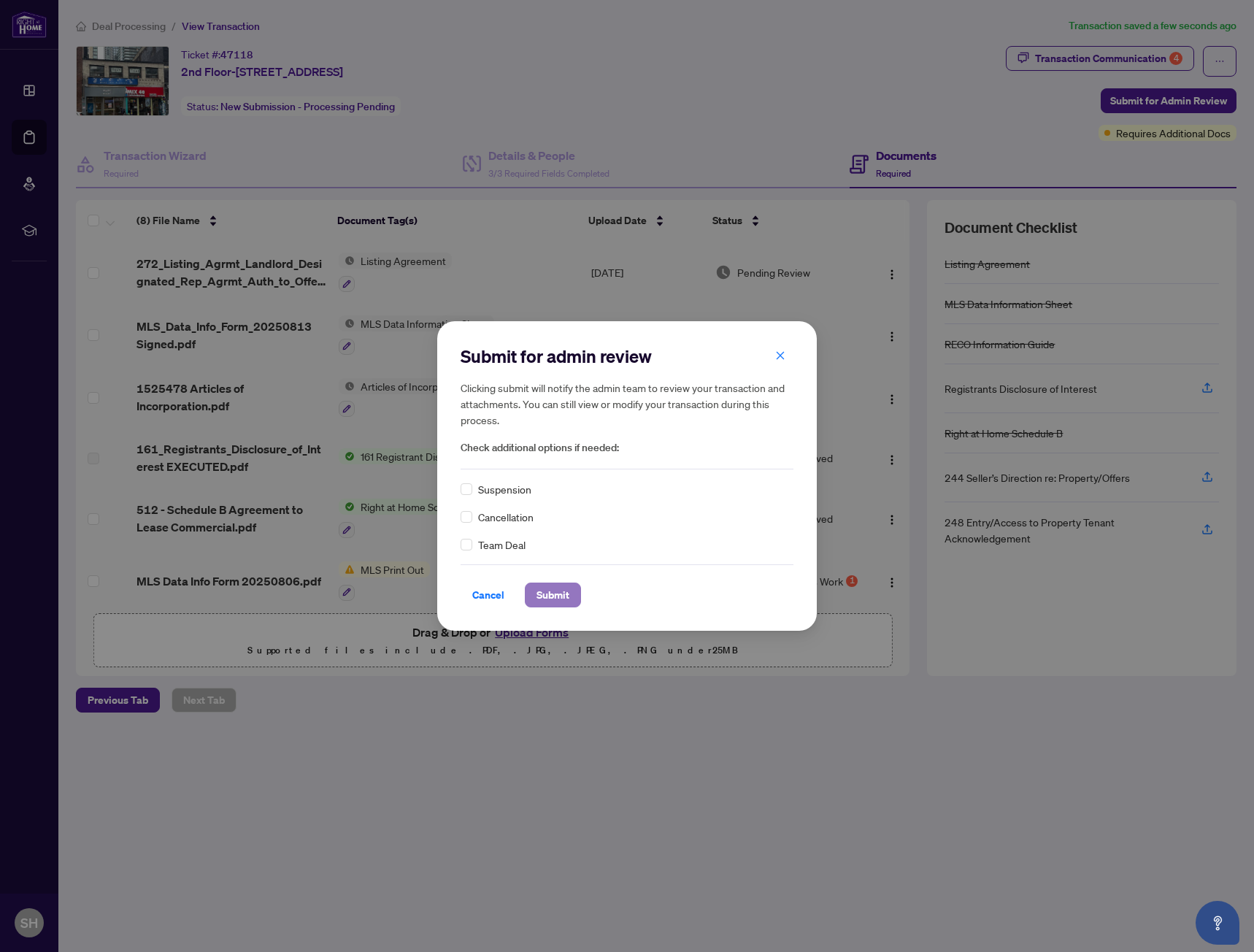
click at [547, 597] on span "Submit" at bounding box center [552, 595] width 33 height 23
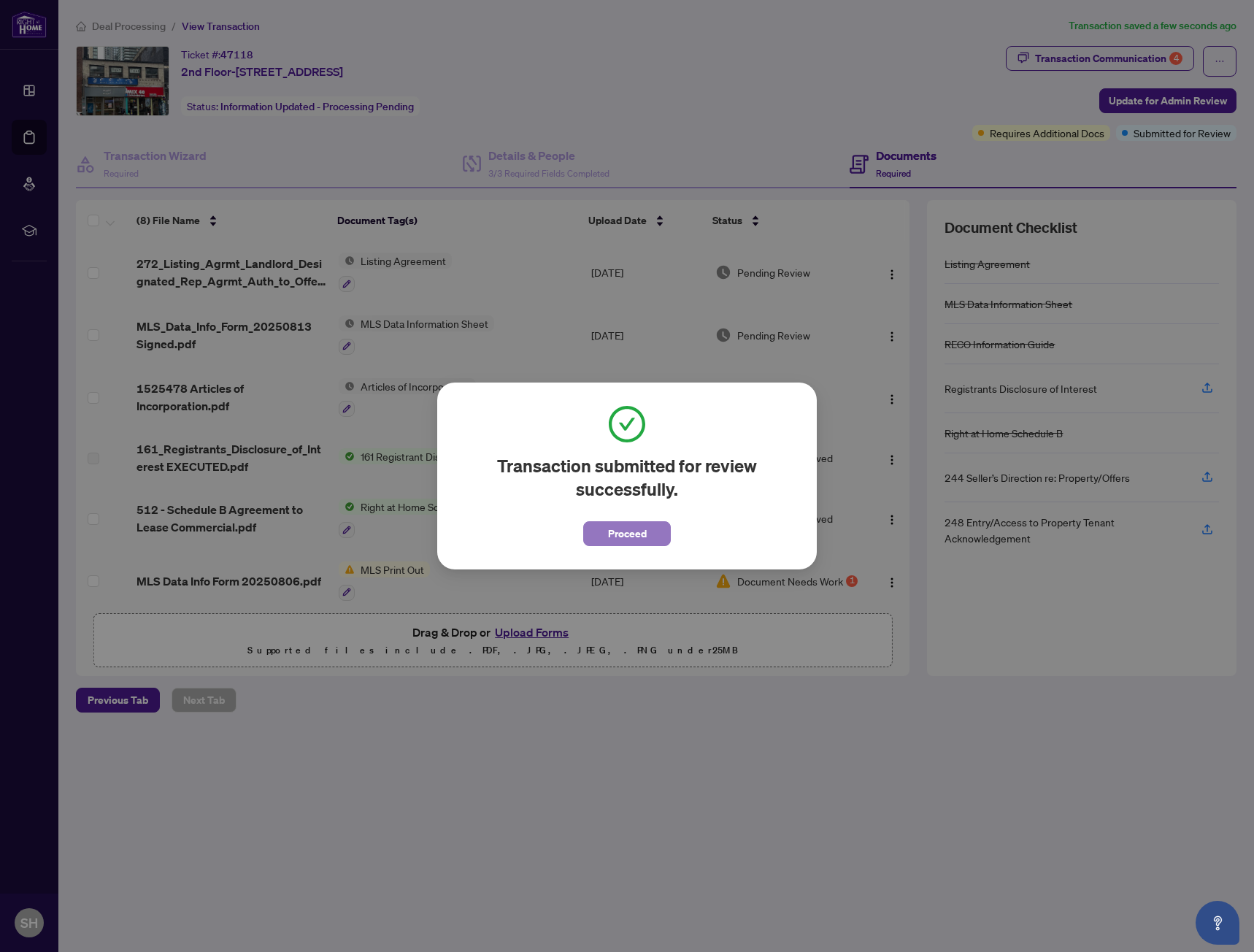
click at [652, 544] on button "Proceed" at bounding box center [627, 534] width 87 height 24
